Goal: Task Accomplishment & Management: Use online tool/utility

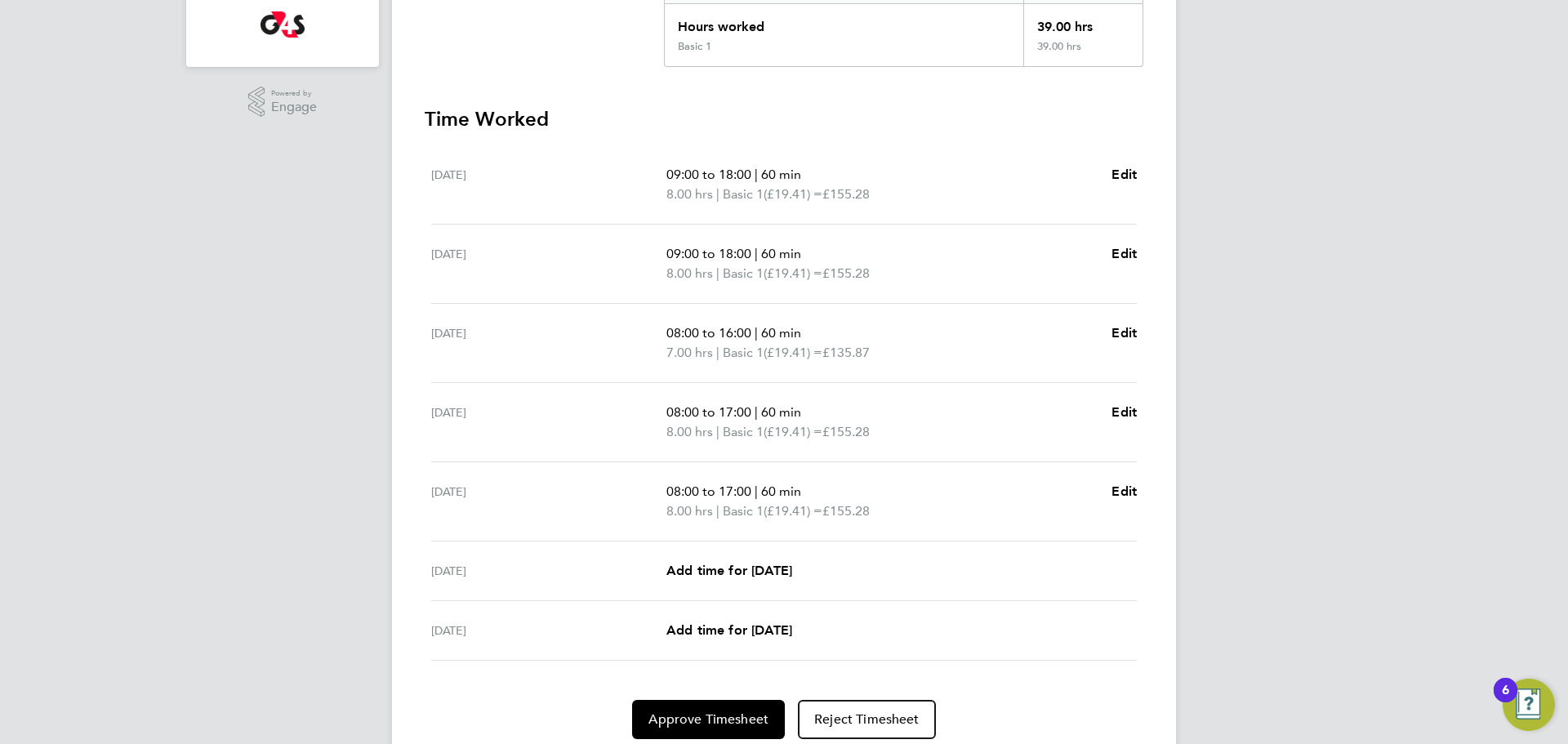
scroll to position [377, 0]
click at [718, 720] on span "Approve Timesheet" at bounding box center [709, 717] width 120 height 16
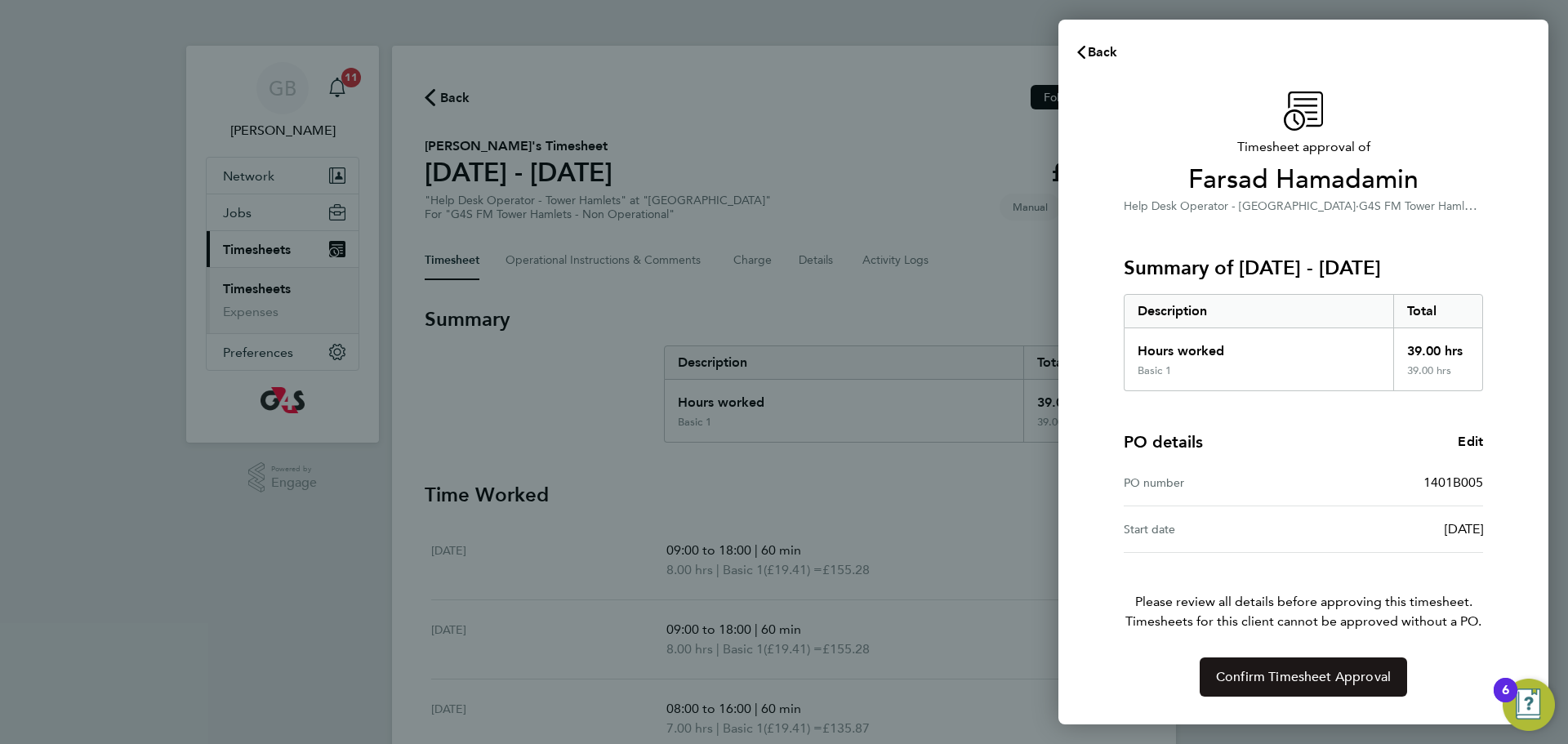
click at [1271, 676] on span "Confirm Timesheet Approval" at bounding box center [1303, 676] width 175 height 16
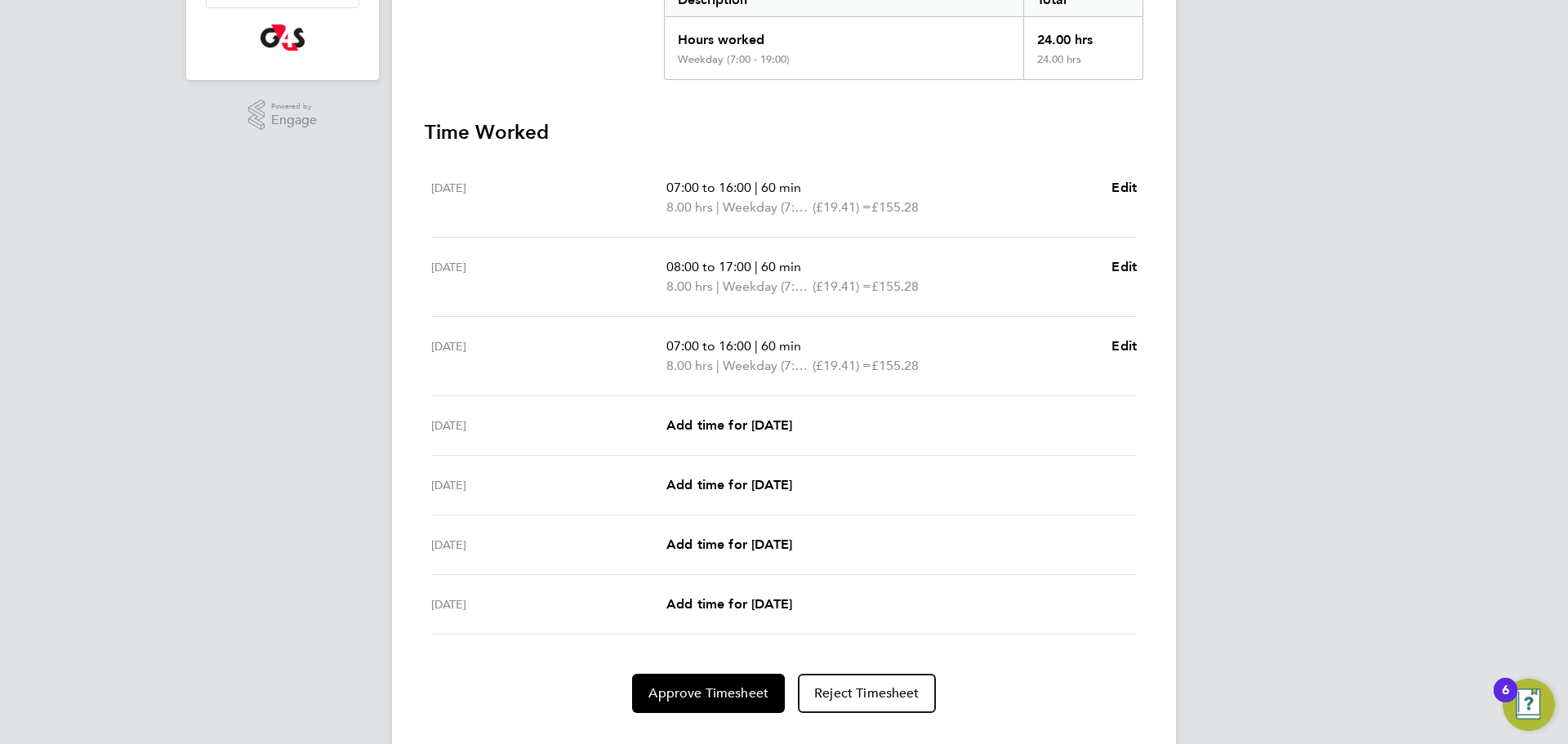
scroll to position [397, 0]
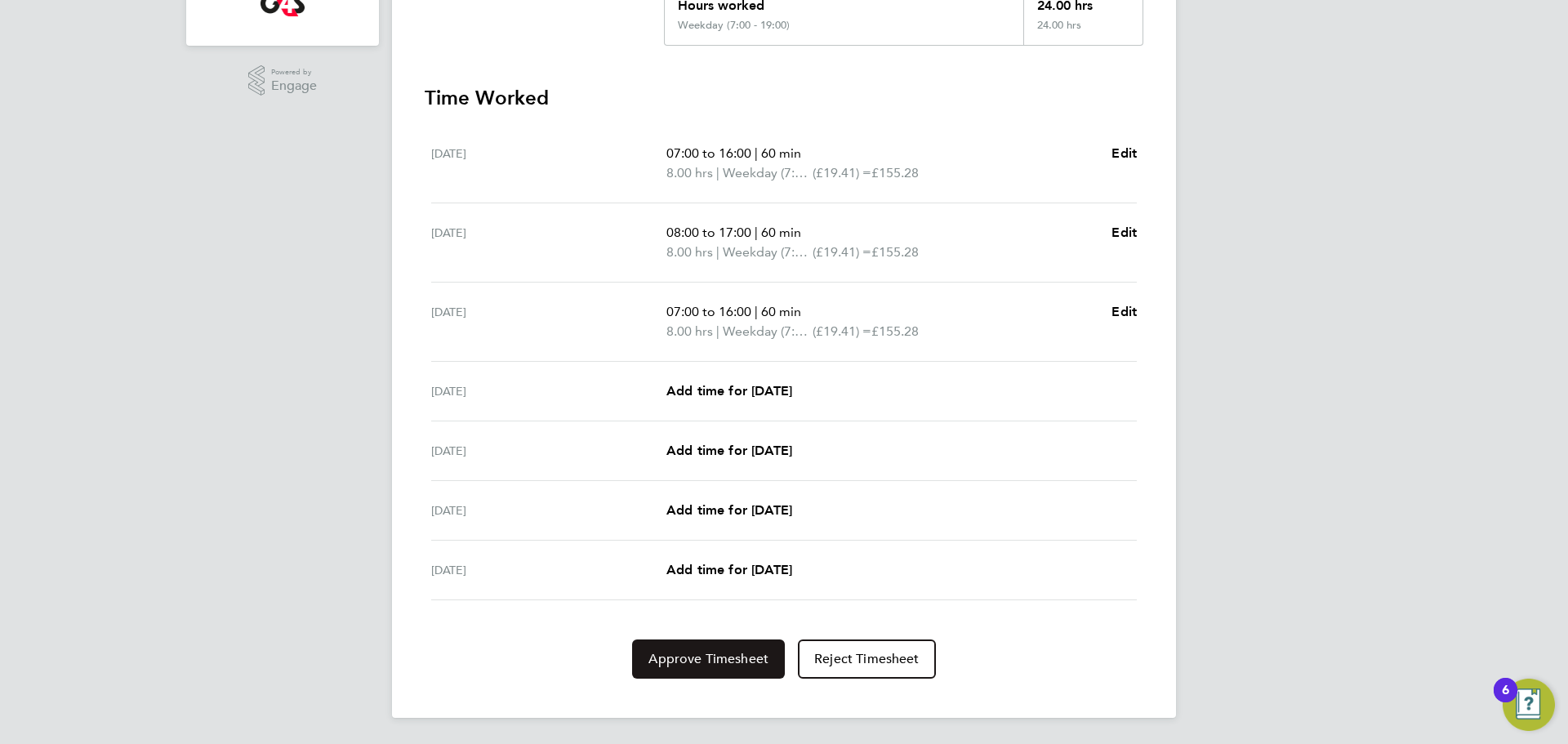
click at [701, 660] on span "Approve Timesheet" at bounding box center [709, 659] width 120 height 16
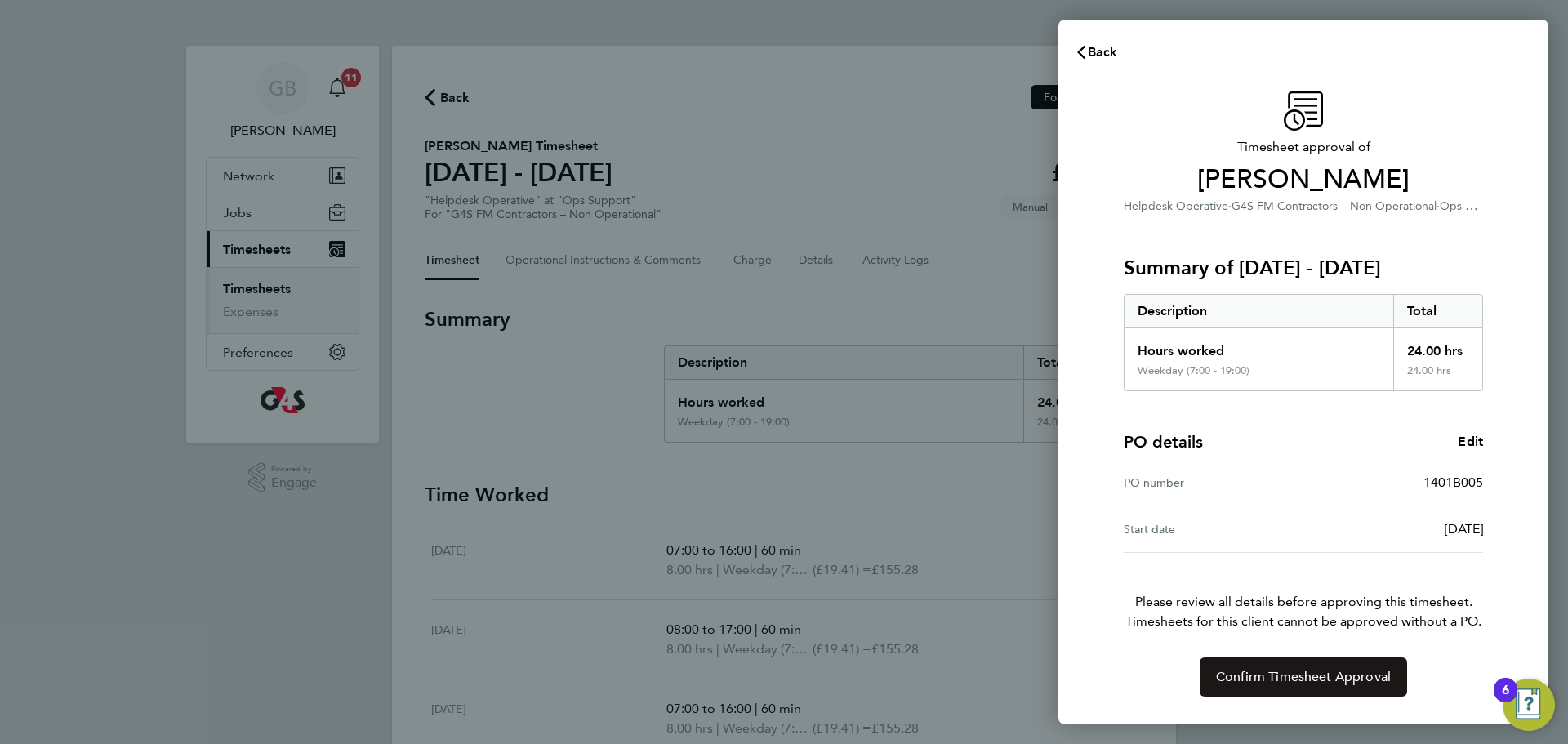
click at [1297, 676] on span "Confirm Timesheet Approval" at bounding box center [1303, 676] width 175 height 16
